Goal: Navigation & Orientation: Find specific page/section

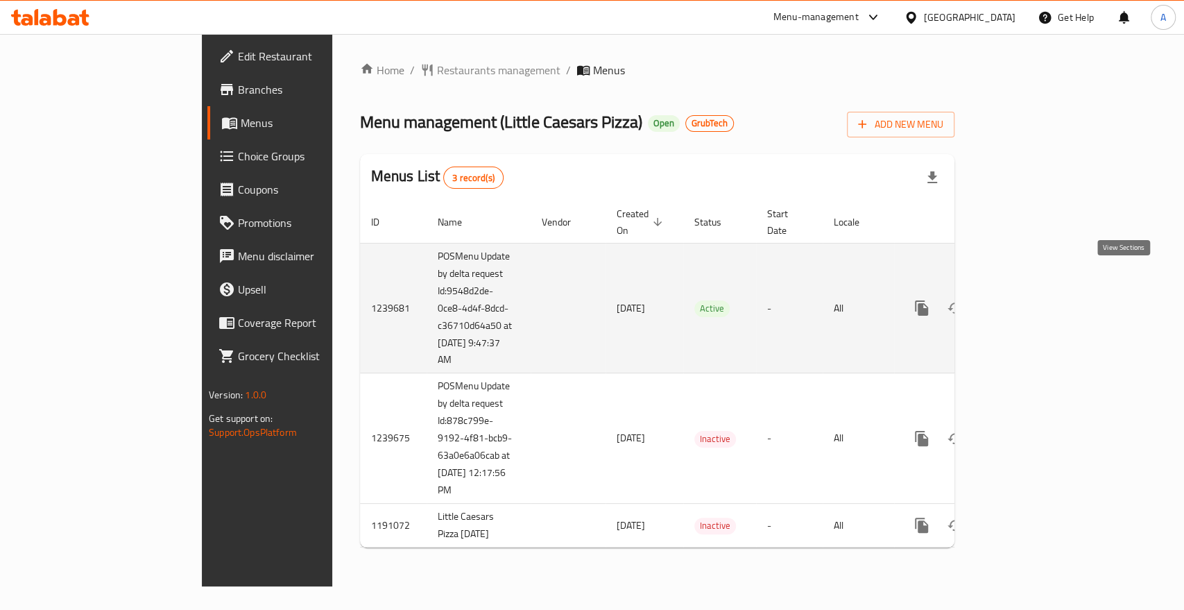
click at [1030, 300] on icon "enhanced table" at bounding box center [1022, 308] width 17 height 17
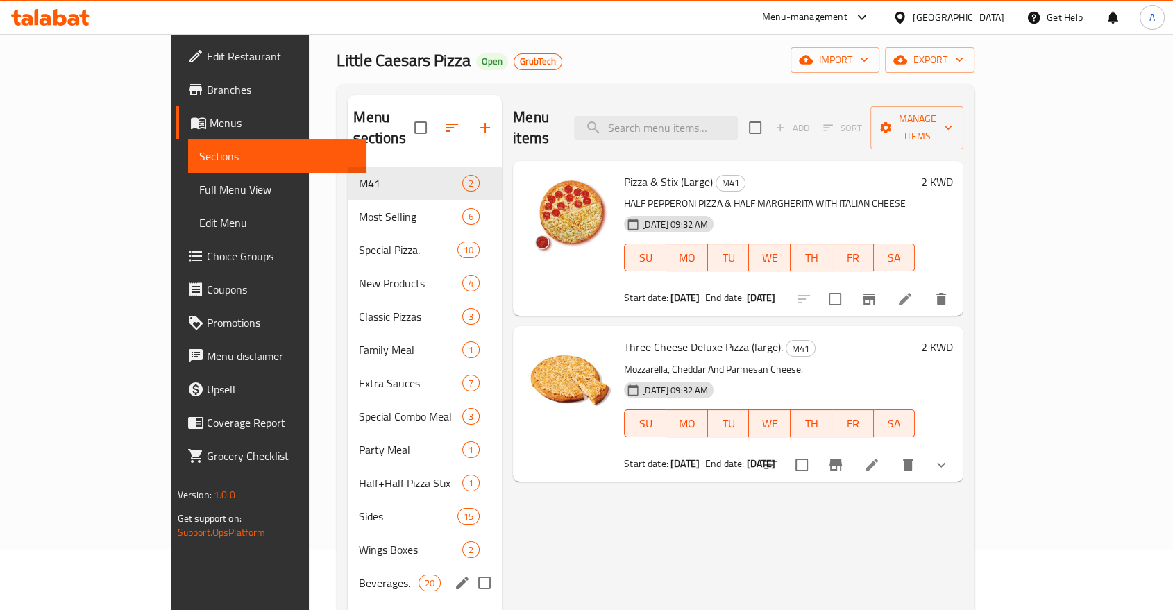
scroll to position [38, 0]
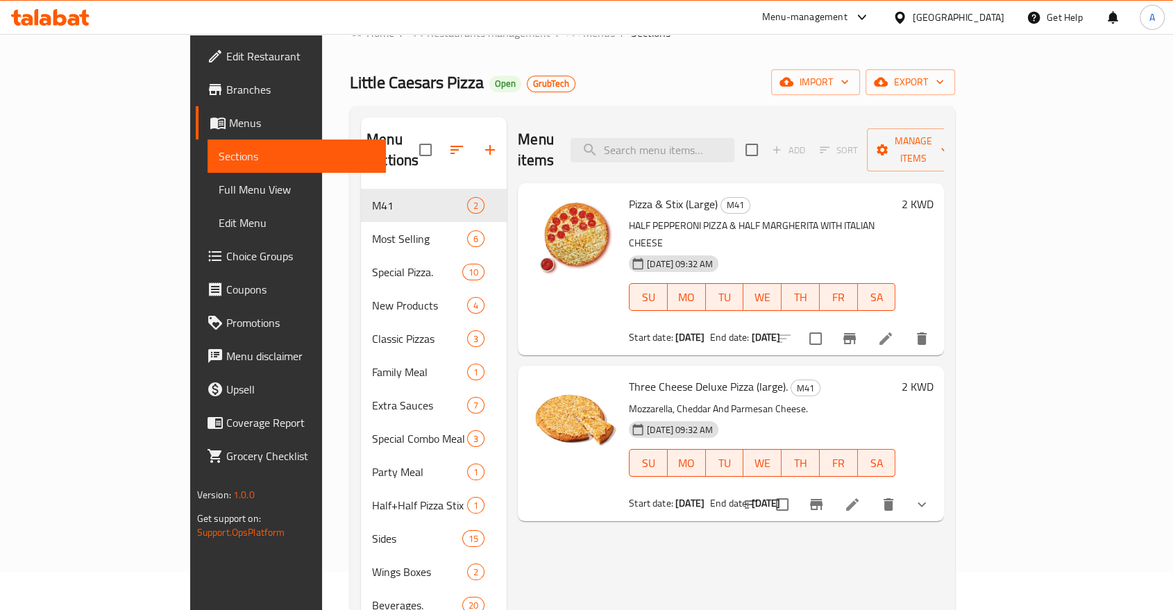
click at [350, 82] on span "Little Caesars Pizza" at bounding box center [417, 82] width 134 height 31
copy span "Little Caesars Pizza"
click at [547, 537] on div "Menu items Add Sort Manage items Pizza & Stix (Large) M41 HALF PEPPERONI PIZZA …" at bounding box center [724, 422] width 437 height 610
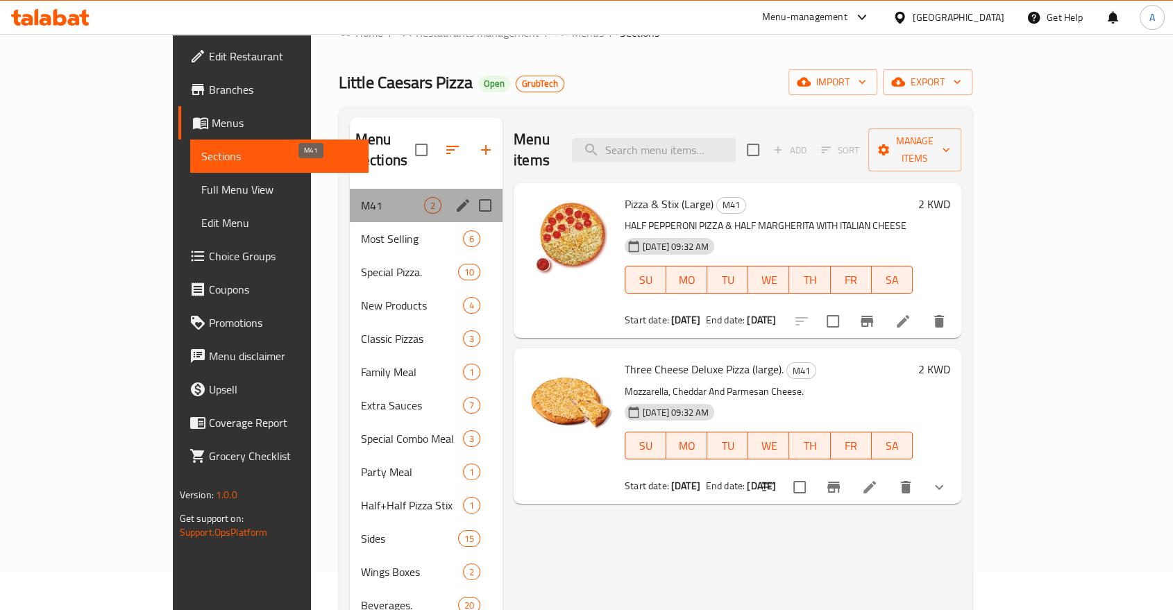
click at [361, 197] on span "M41" at bounding box center [392, 205] width 63 height 17
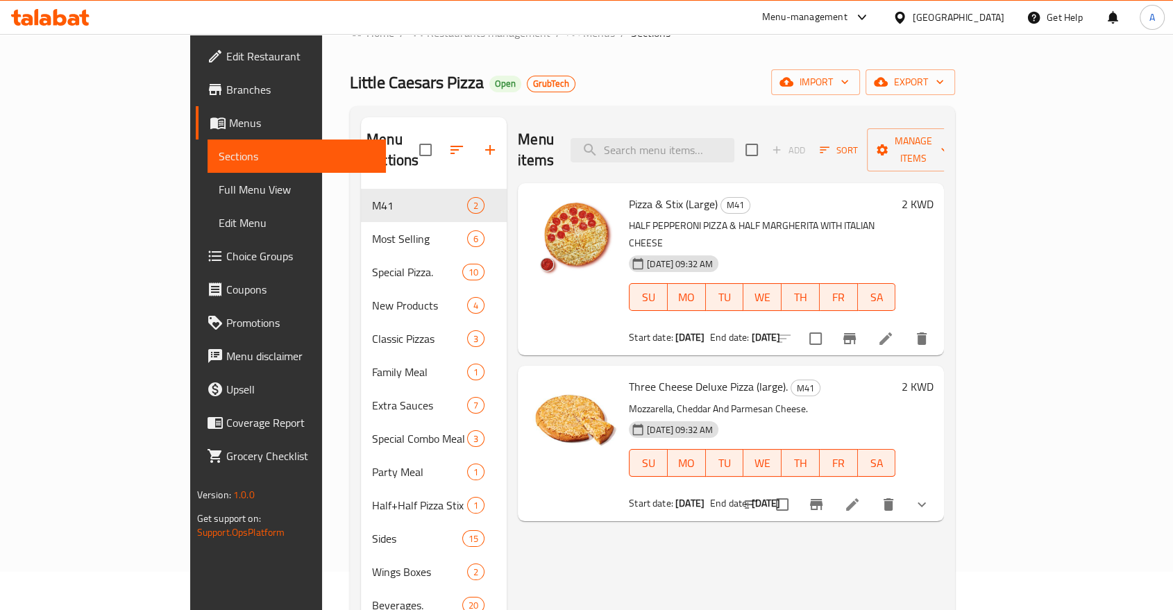
click at [681, 536] on div "Menu items Add Sort Manage items Pizza & Stix (Large) M41 HALF PEPPERONI PIZZA …" at bounding box center [724, 422] width 437 height 610
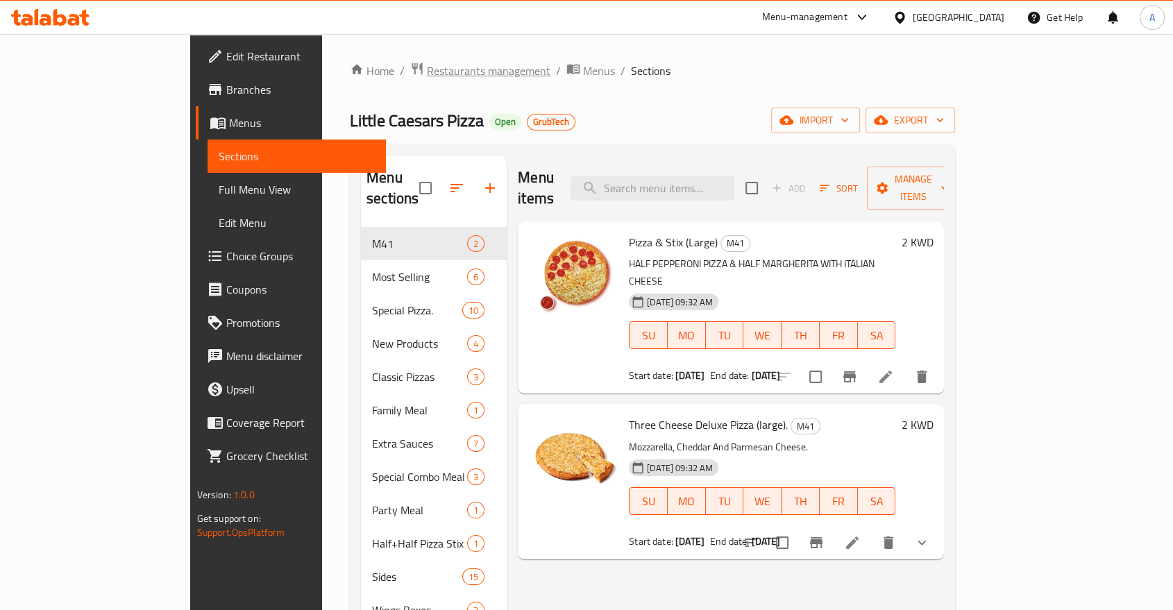
click at [427, 71] on span "Restaurants management" at bounding box center [488, 70] width 123 height 17
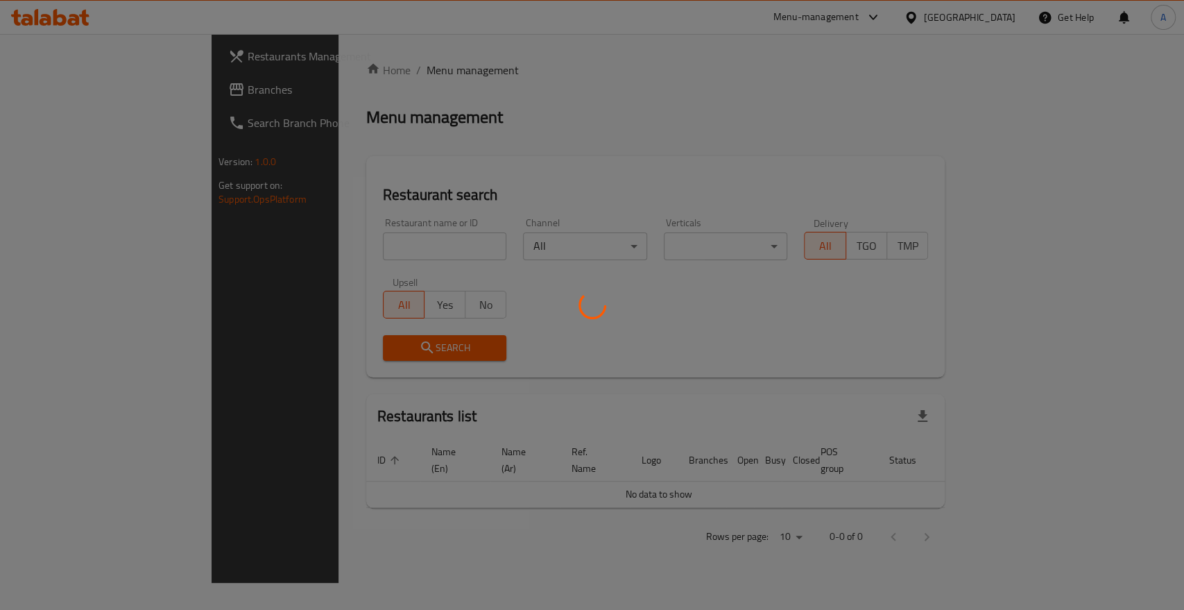
click at [71, 87] on div at bounding box center [592, 305] width 1184 height 610
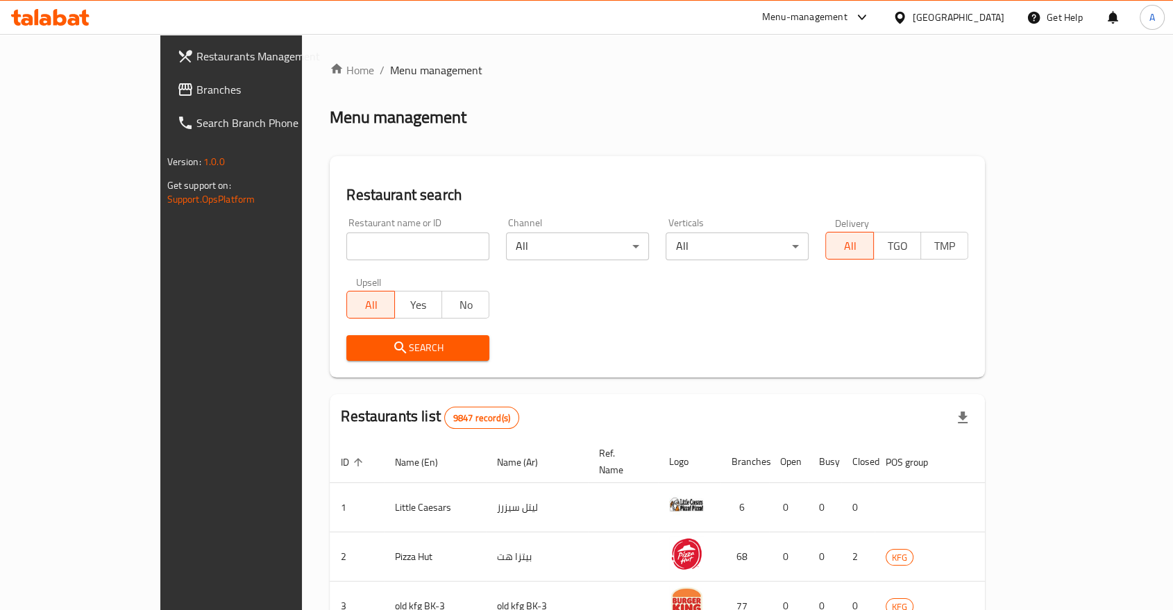
click at [196, 81] on span "Branches" at bounding box center [270, 89] width 148 height 17
